Goal: Information Seeking & Learning: Learn about a topic

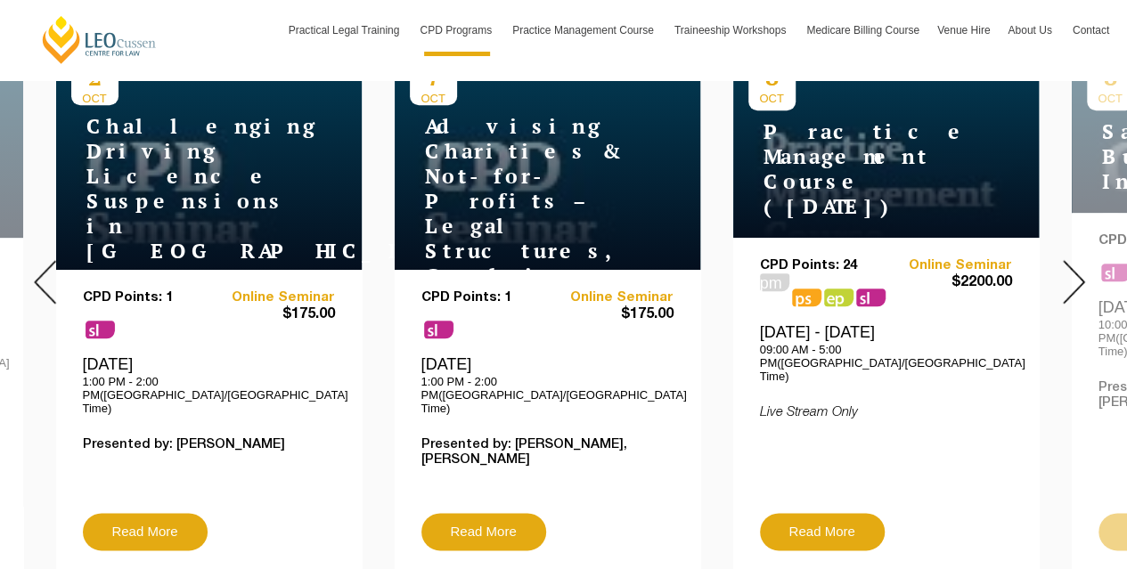
scroll to position [734, 0]
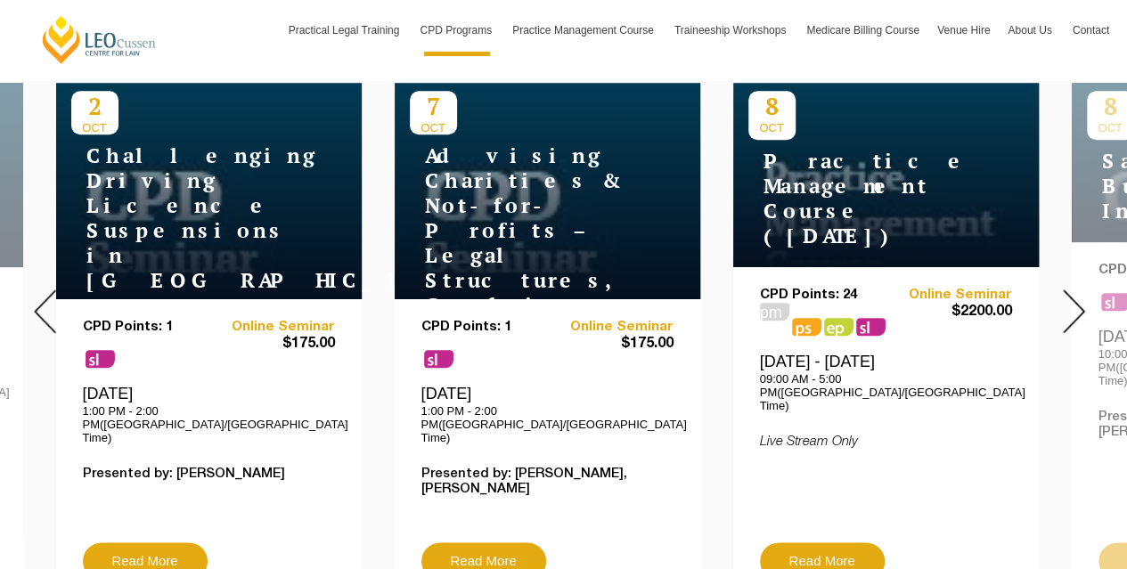
click at [1076, 295] on img at bounding box center [1074, 311] width 22 height 44
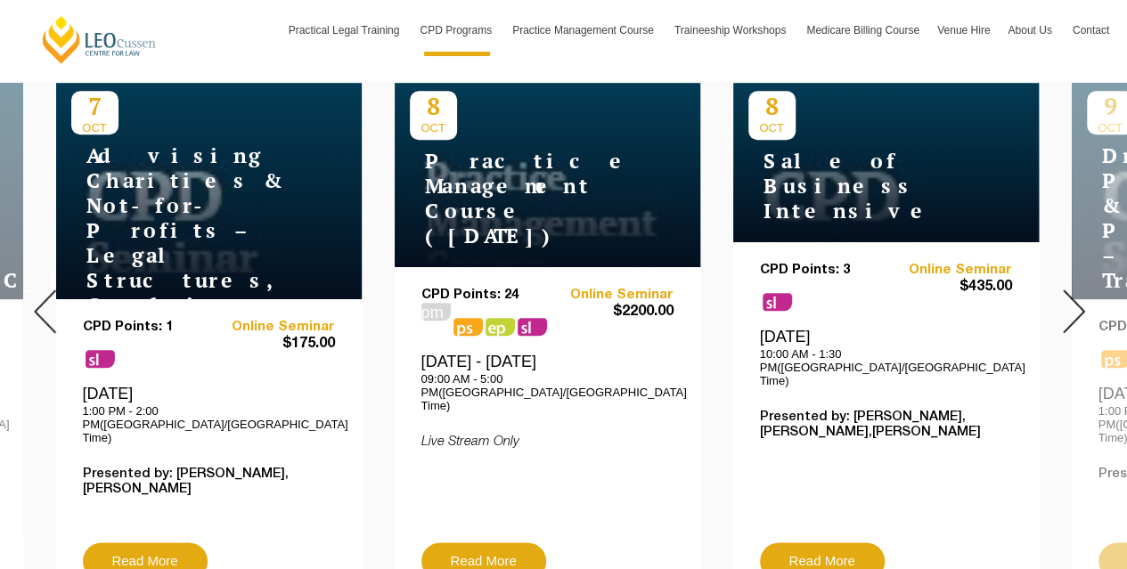
click at [1060, 295] on div at bounding box center [1073, 311] width 107 height 608
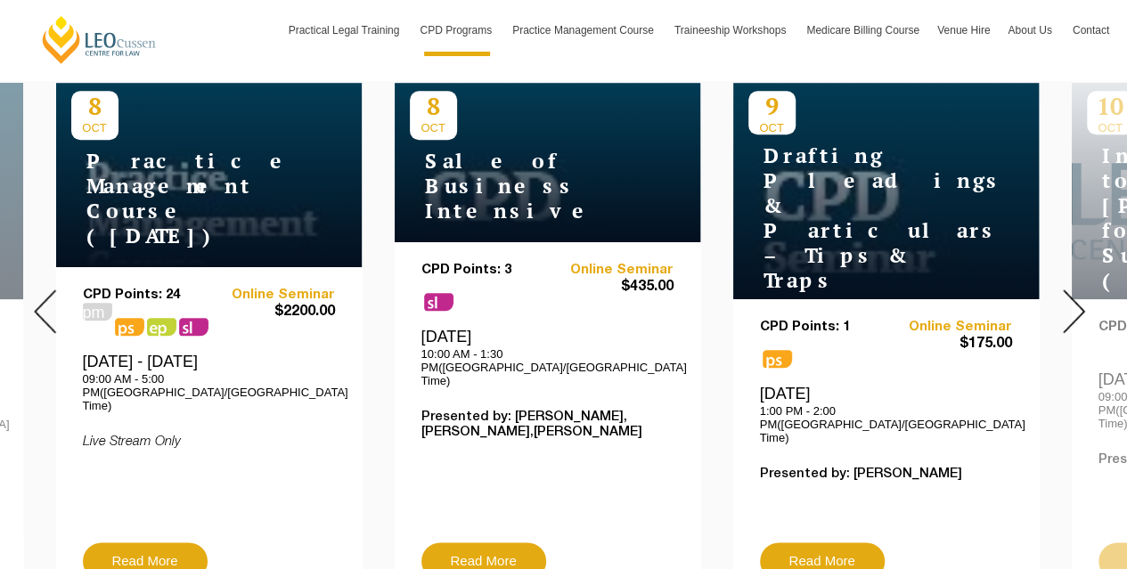
click at [1060, 295] on div at bounding box center [1073, 311] width 107 height 608
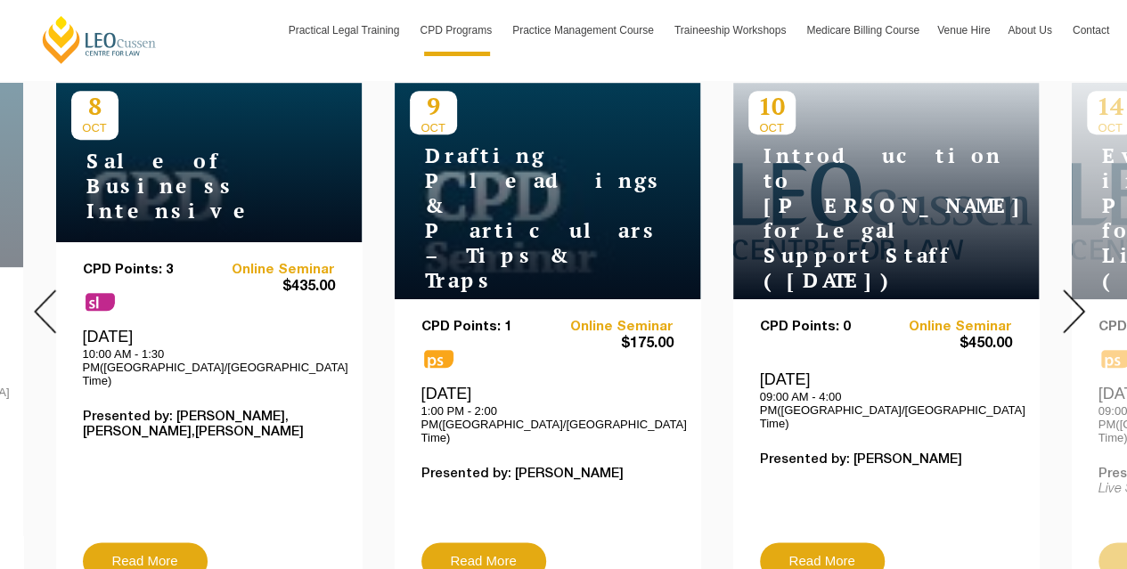
click at [1060, 295] on div at bounding box center [1073, 311] width 107 height 608
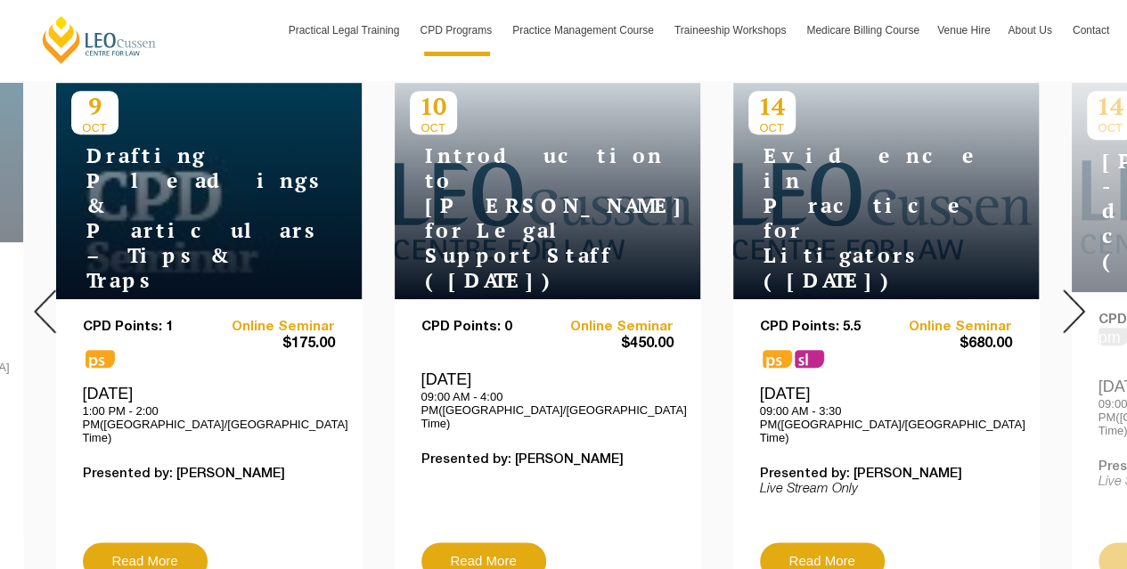
click at [1060, 295] on div at bounding box center [1073, 311] width 107 height 608
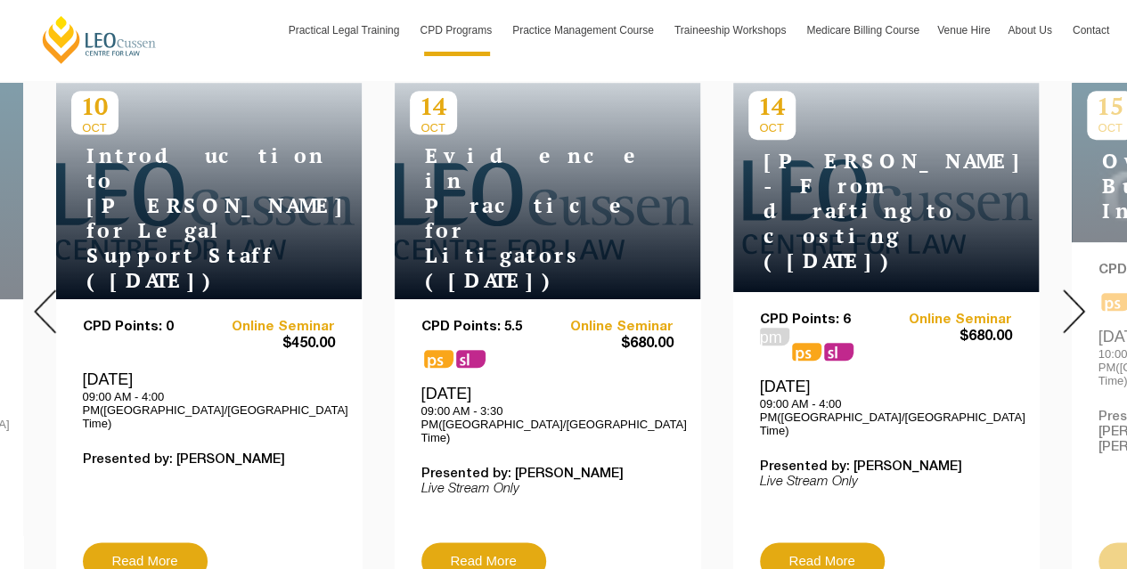
click at [1060, 295] on div at bounding box center [1073, 311] width 107 height 608
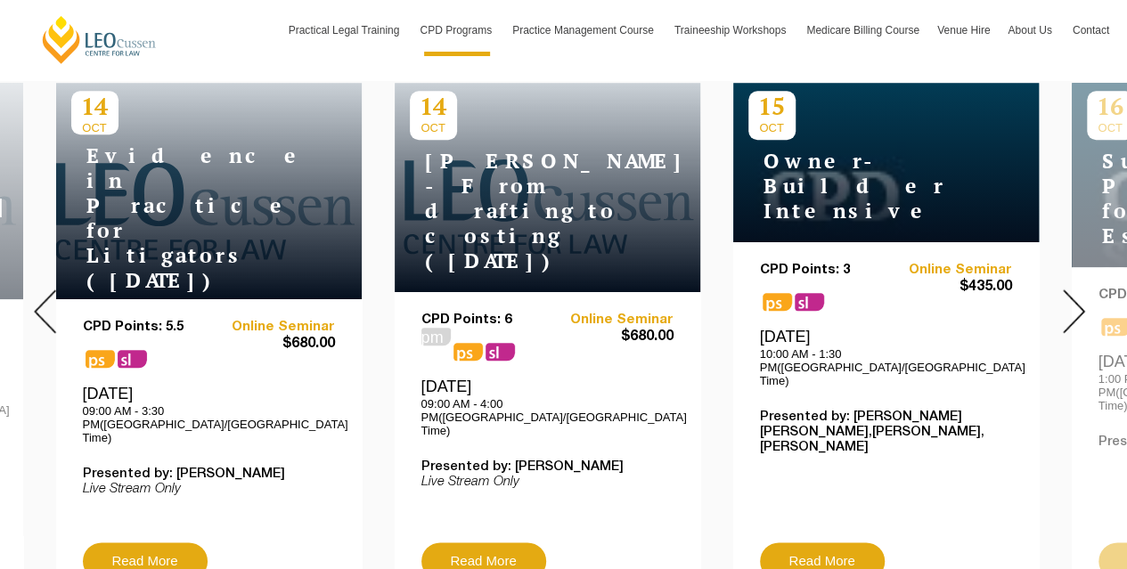
click at [1060, 295] on div at bounding box center [1073, 311] width 107 height 608
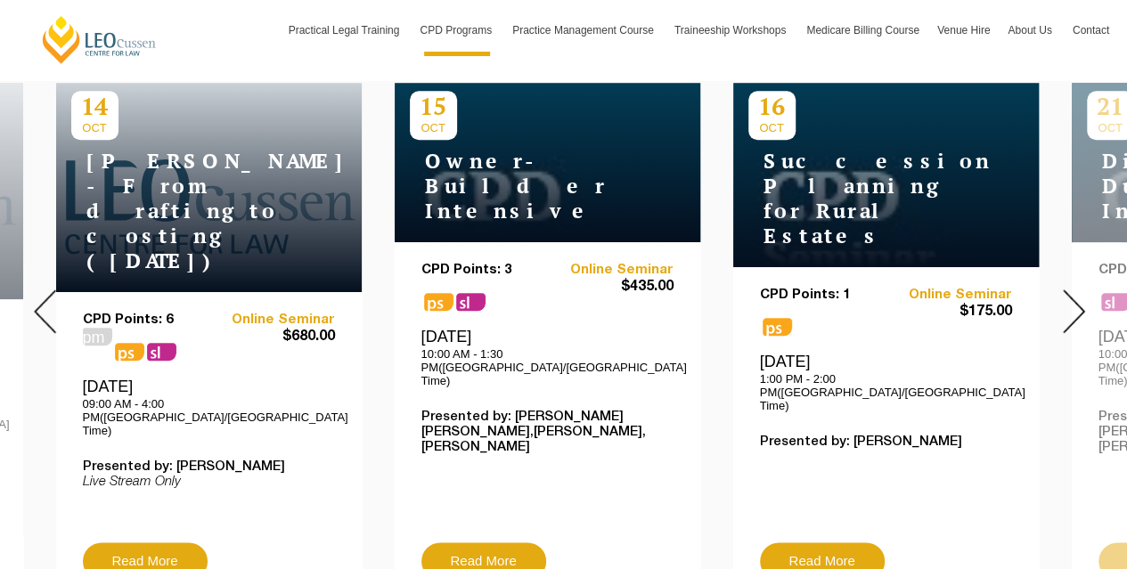
click at [1060, 295] on div at bounding box center [1073, 311] width 107 height 608
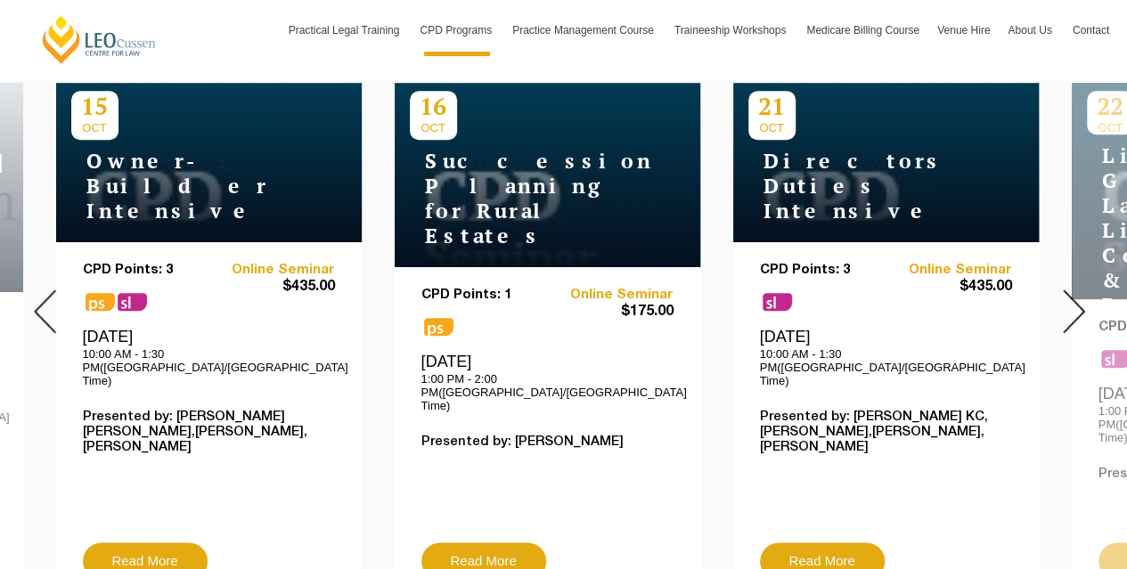
click at [1060, 295] on div at bounding box center [1073, 311] width 107 height 608
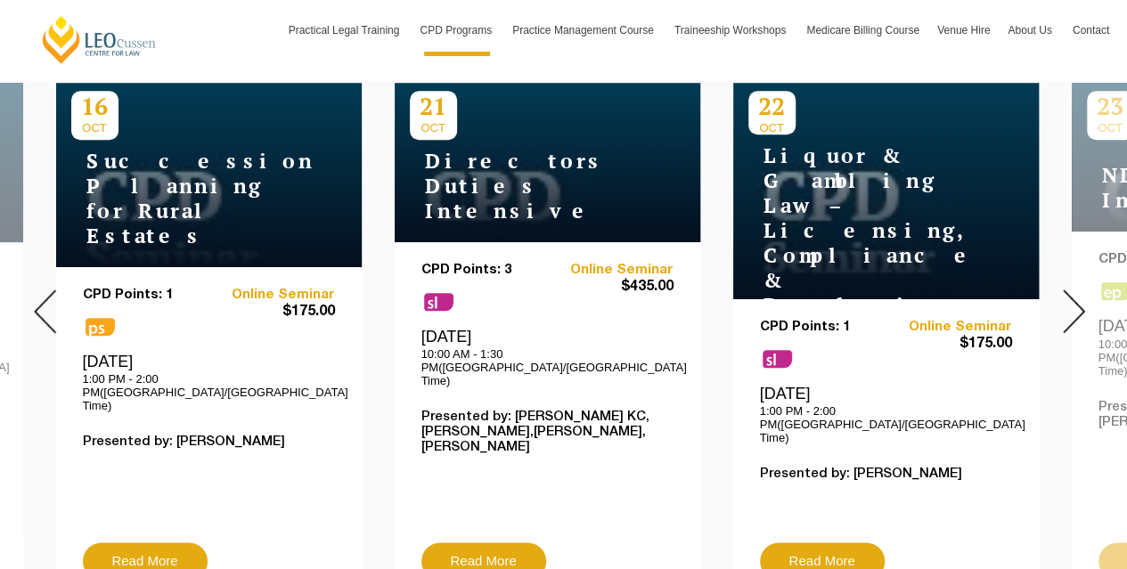
click at [1060, 295] on div at bounding box center [1073, 311] width 107 height 608
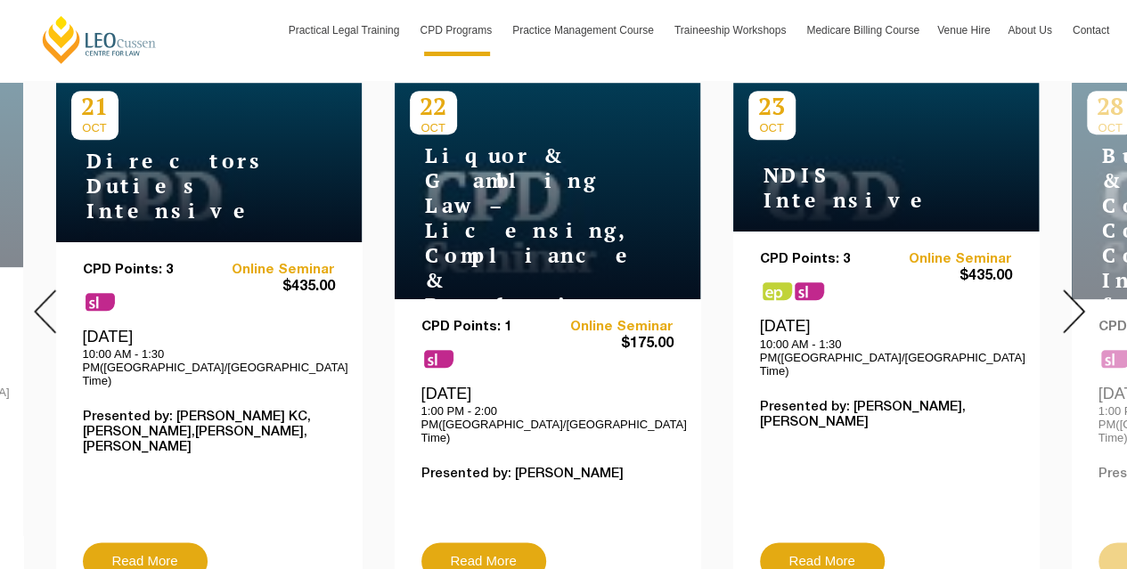
click at [1060, 295] on div at bounding box center [1073, 311] width 107 height 608
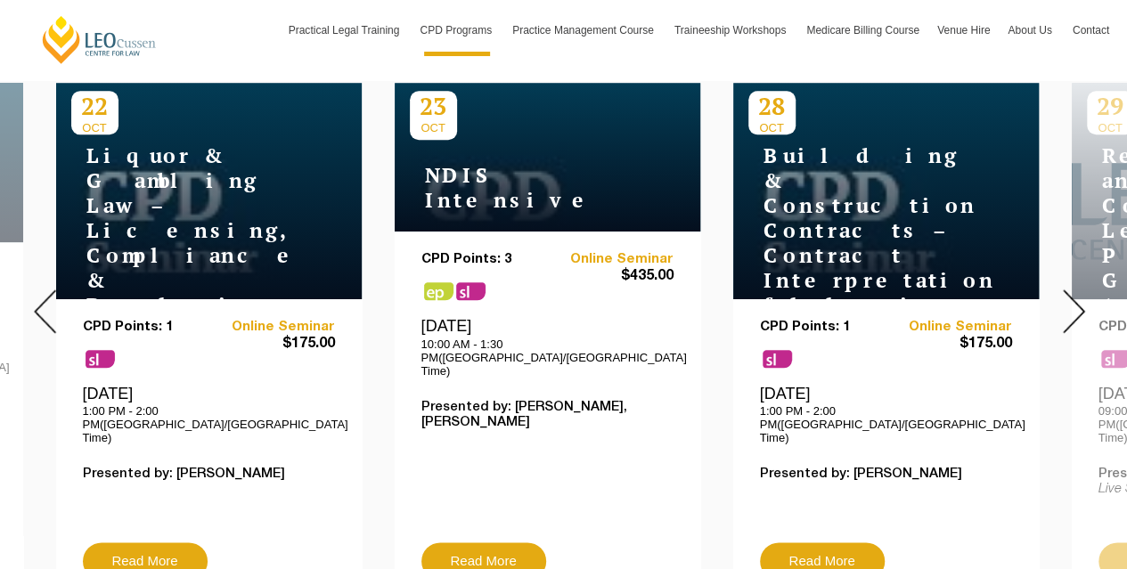
click at [1060, 295] on div at bounding box center [1073, 311] width 107 height 608
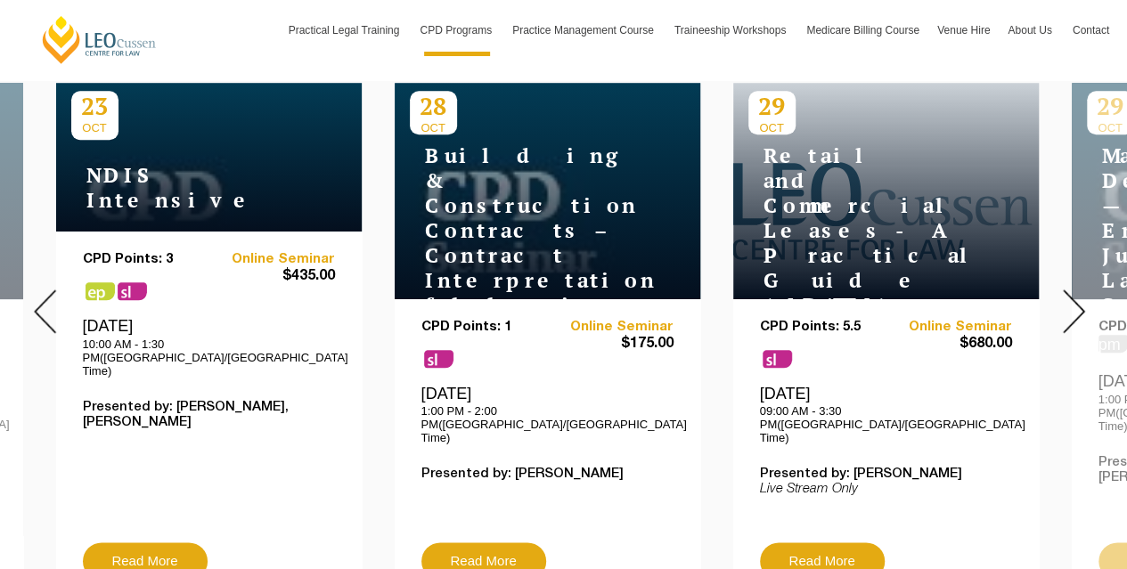
click at [1060, 295] on div at bounding box center [1073, 311] width 107 height 608
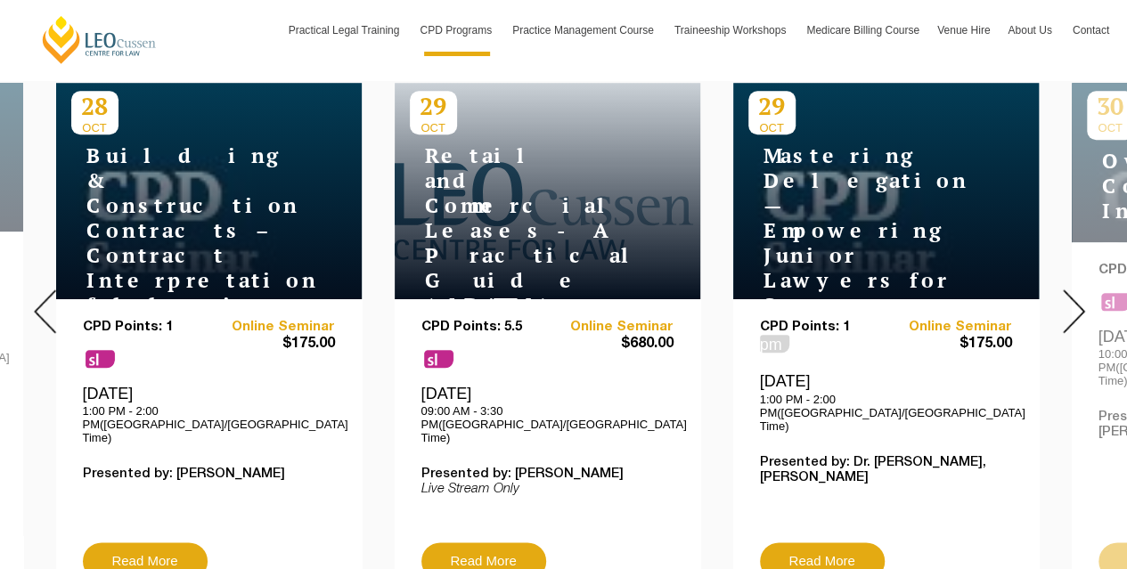
click at [1060, 295] on div at bounding box center [1073, 311] width 107 height 608
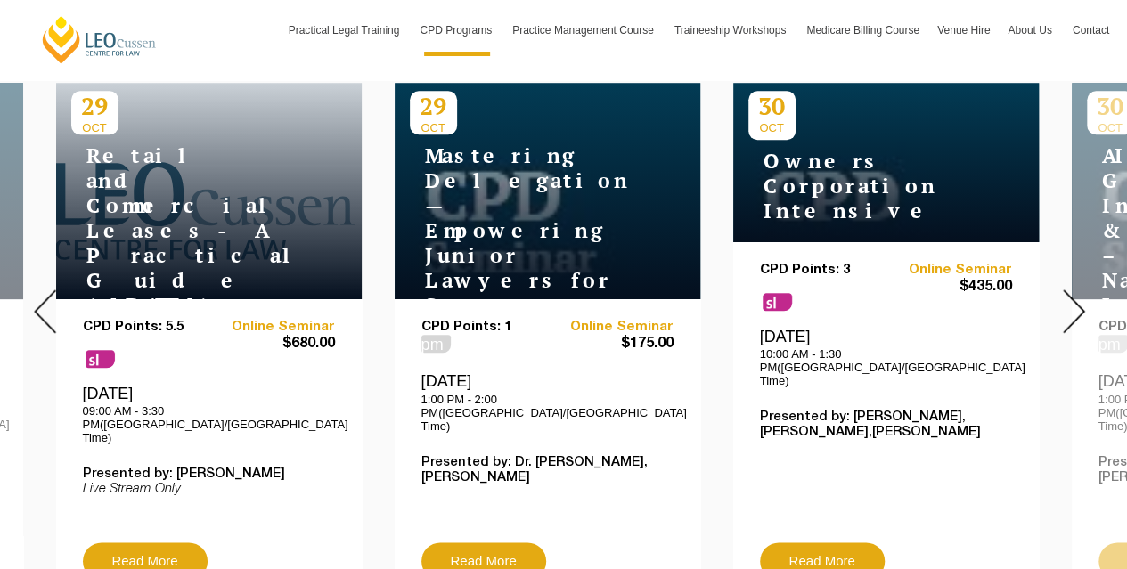
click at [1060, 295] on div at bounding box center [1073, 311] width 107 height 608
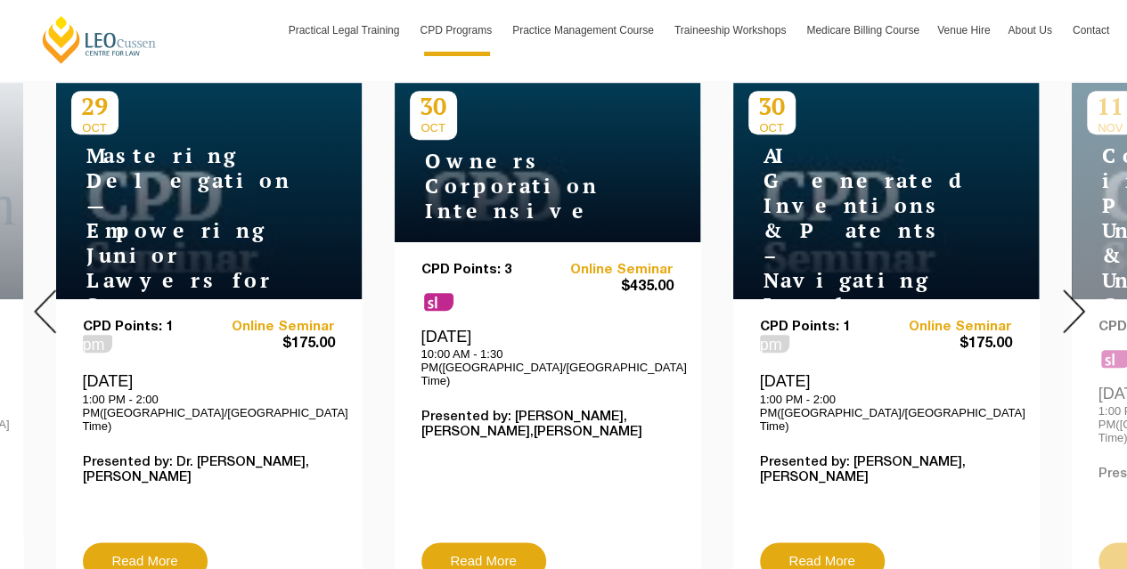
click at [1060, 295] on div at bounding box center [1073, 311] width 107 height 608
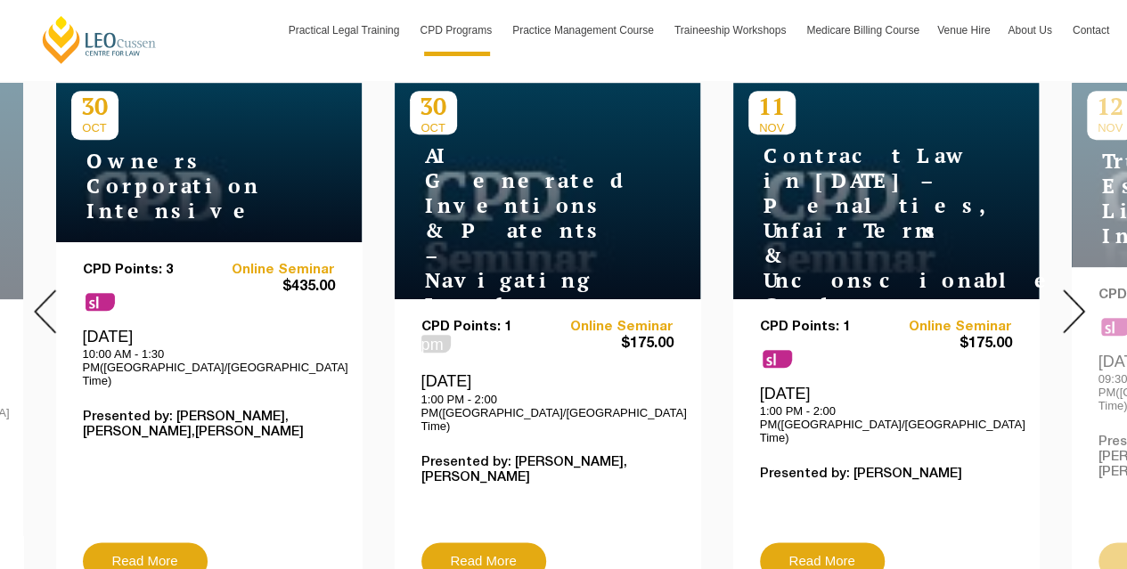
click at [1060, 295] on div at bounding box center [1073, 311] width 107 height 608
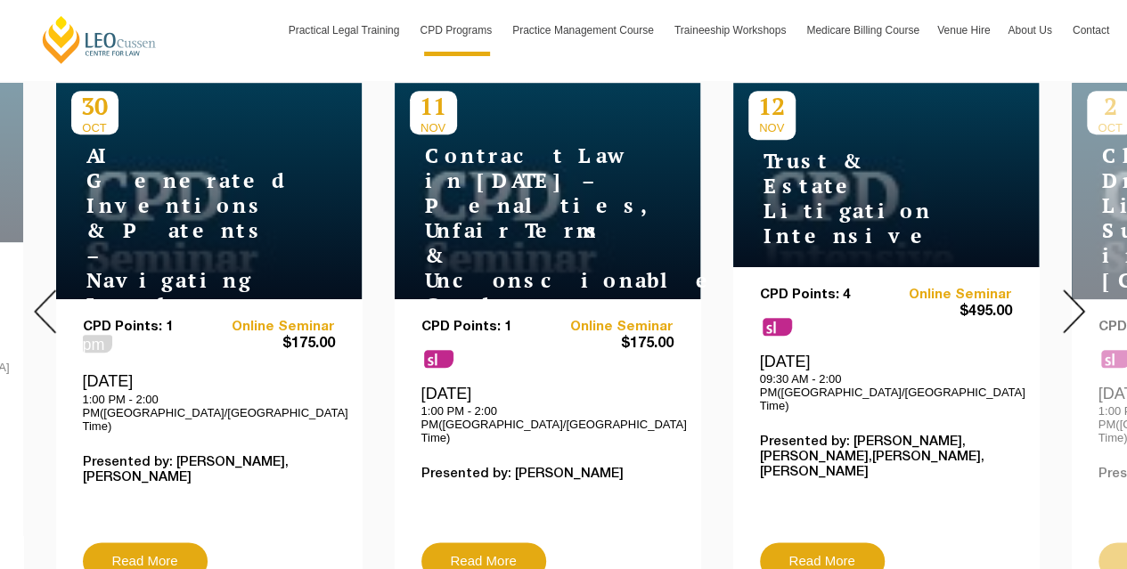
click at [1060, 295] on div at bounding box center [1073, 311] width 107 height 608
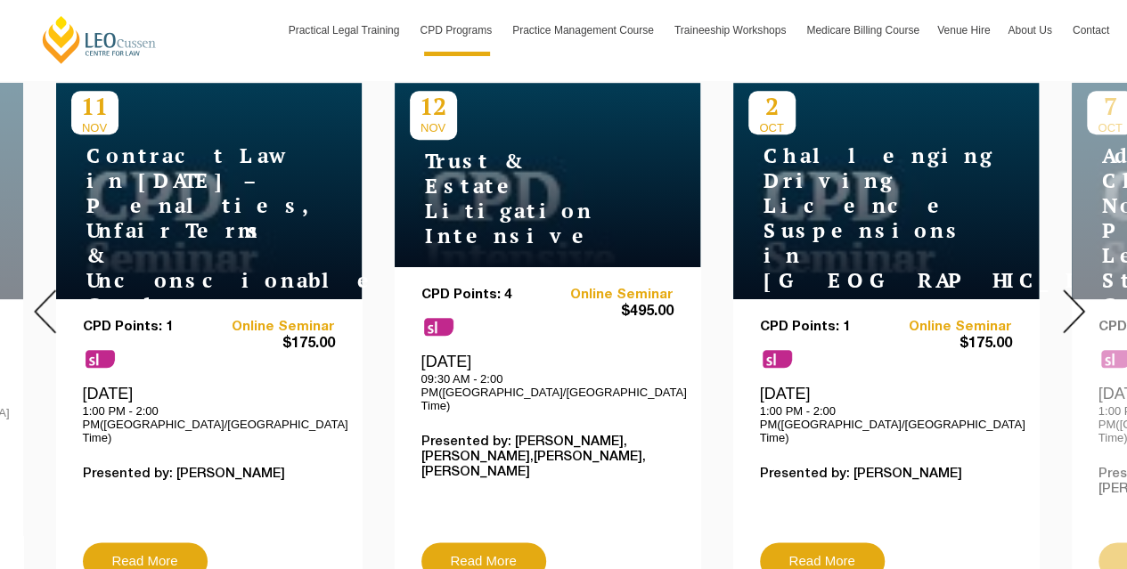
click at [1060, 295] on div at bounding box center [1073, 311] width 107 height 608
